Goal: Task Accomplishment & Management: Manage account settings

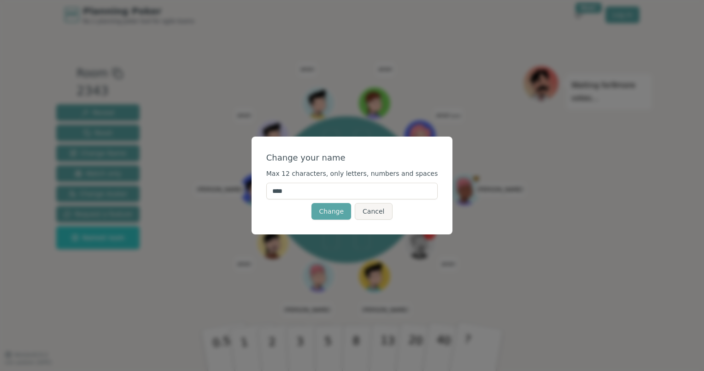
drag, startPoint x: 300, startPoint y: 194, endPoint x: 275, endPoint y: 193, distance: 24.9
click at [275, 193] on div "Change your name Max 12 characters, only letters, numbers and spaces **** Chang…" at bounding box center [352, 185] width 201 height 98
type input "****"
click at [331, 210] on button "Change" at bounding box center [332, 211] width 40 height 17
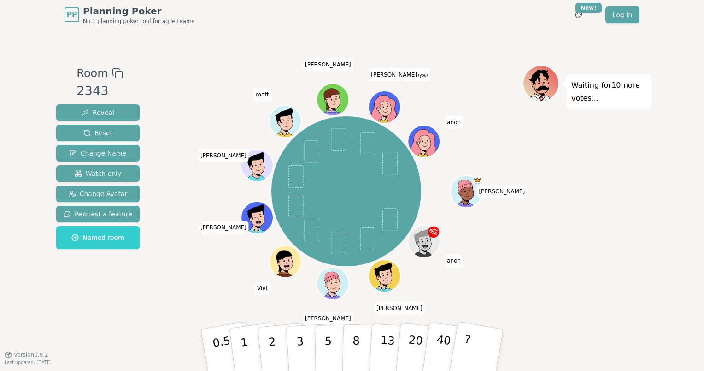
click at [381, 110] on div at bounding box center [385, 117] width 31 height 28
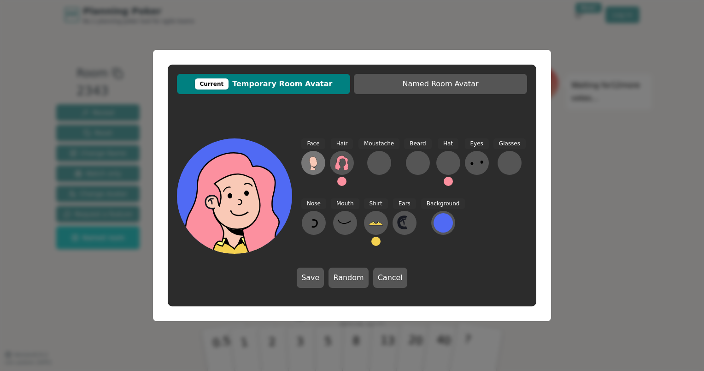
click at [318, 162] on icon at bounding box center [313, 162] width 15 height 15
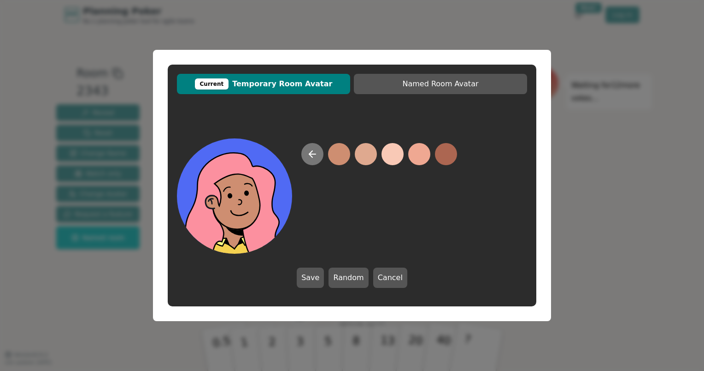
click at [315, 155] on icon at bounding box center [312, 153] width 11 height 11
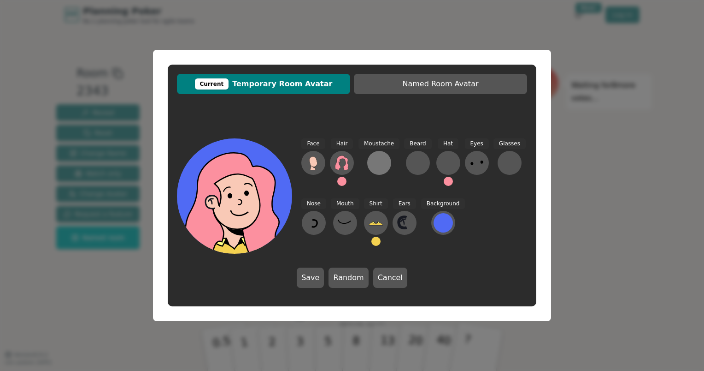
click at [385, 166] on button at bounding box center [379, 163] width 24 height 24
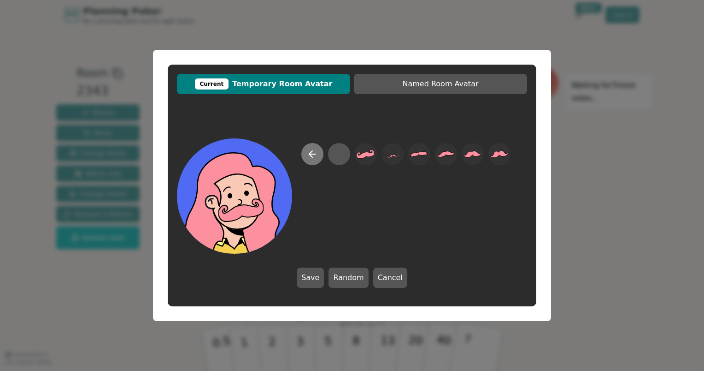
click at [314, 154] on icon at bounding box center [312, 153] width 11 height 11
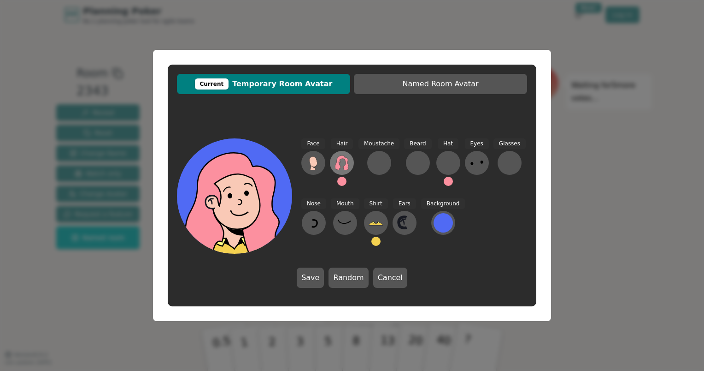
click at [340, 168] on icon at bounding box center [341, 162] width 13 height 15
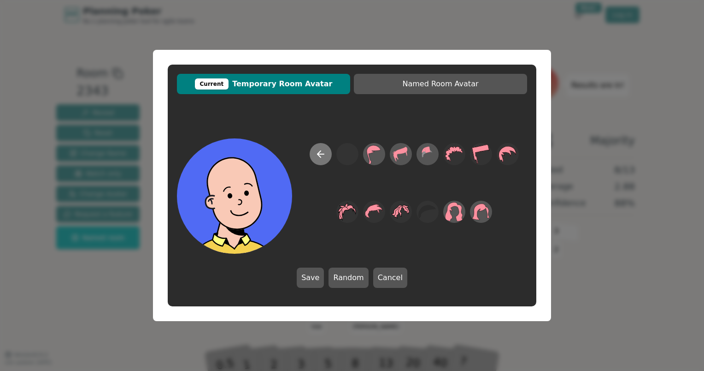
click at [320, 153] on icon at bounding box center [320, 153] width 11 height 11
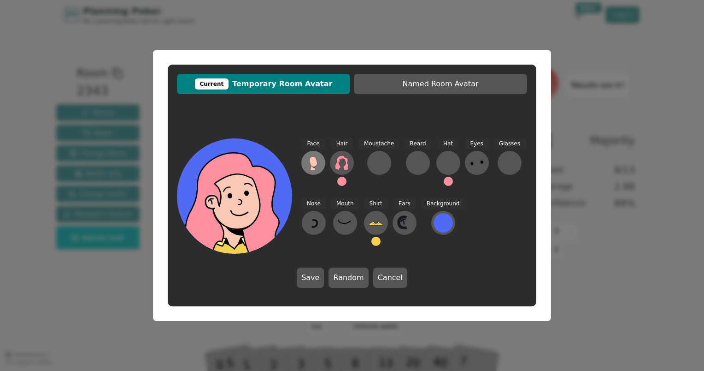
click at [315, 155] on button at bounding box center [314, 163] width 24 height 24
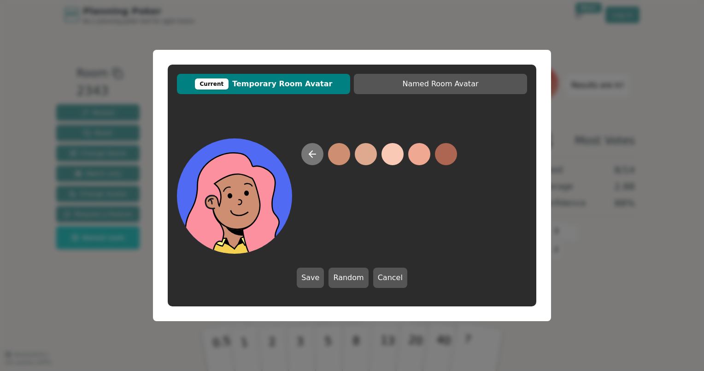
click at [313, 155] on icon at bounding box center [312, 153] width 11 height 11
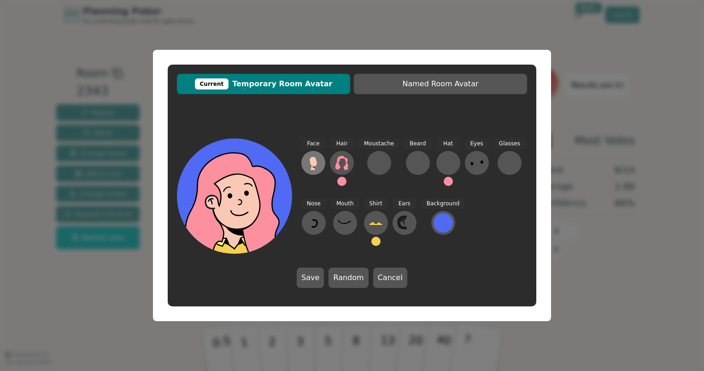
click at [315, 150] on div "Face" at bounding box center [314, 165] width 24 height 55
click at [315, 157] on icon at bounding box center [313, 162] width 15 height 15
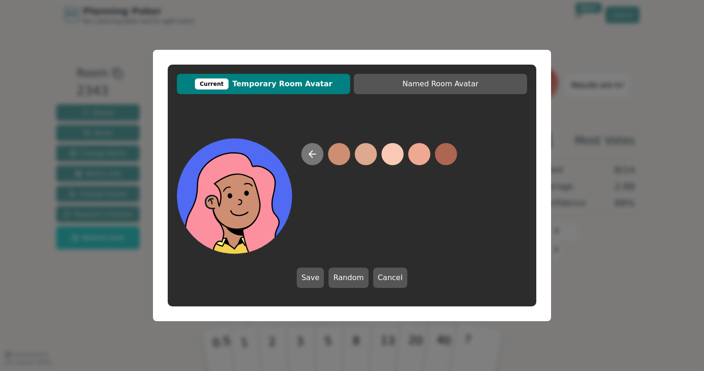
click at [302, 154] on button at bounding box center [313, 154] width 22 height 22
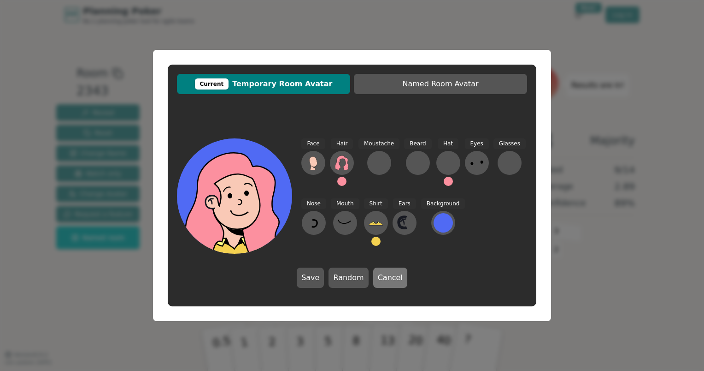
click at [393, 278] on button "Cancel" at bounding box center [390, 277] width 34 height 20
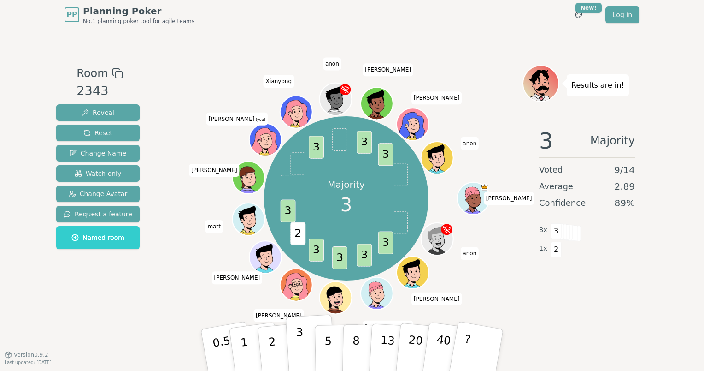
click at [308, 355] on button "3" at bounding box center [311, 350] width 50 height 72
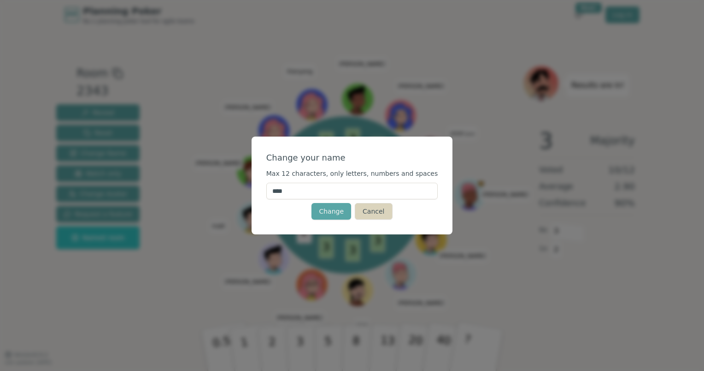
click at [368, 214] on button "Cancel" at bounding box center [373, 211] width 37 height 17
